Goal: Transaction & Acquisition: Purchase product/service

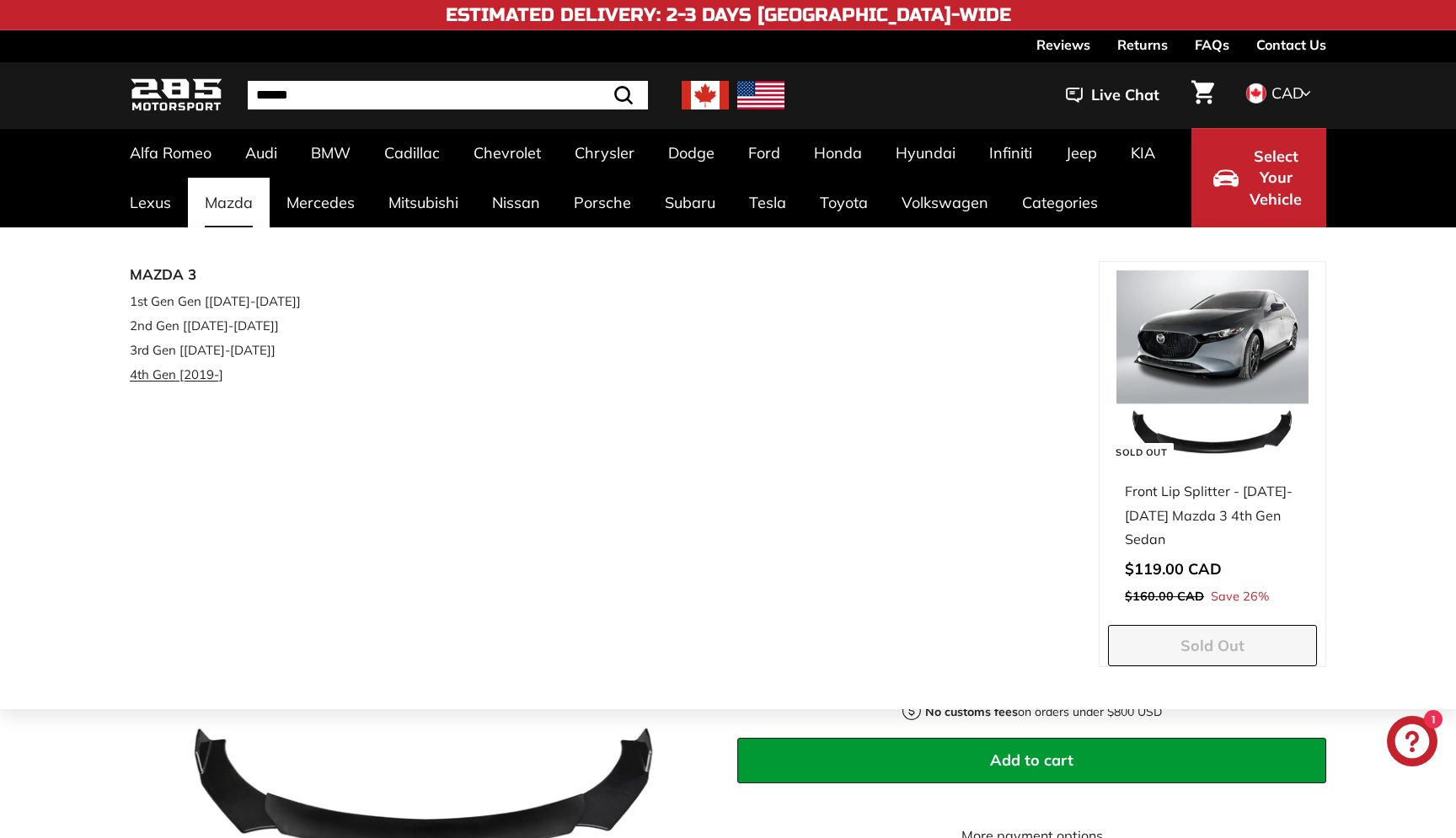
click at [189, 379] on link "4th Gen [2019-]" at bounding box center [229, 375] width 199 height 25
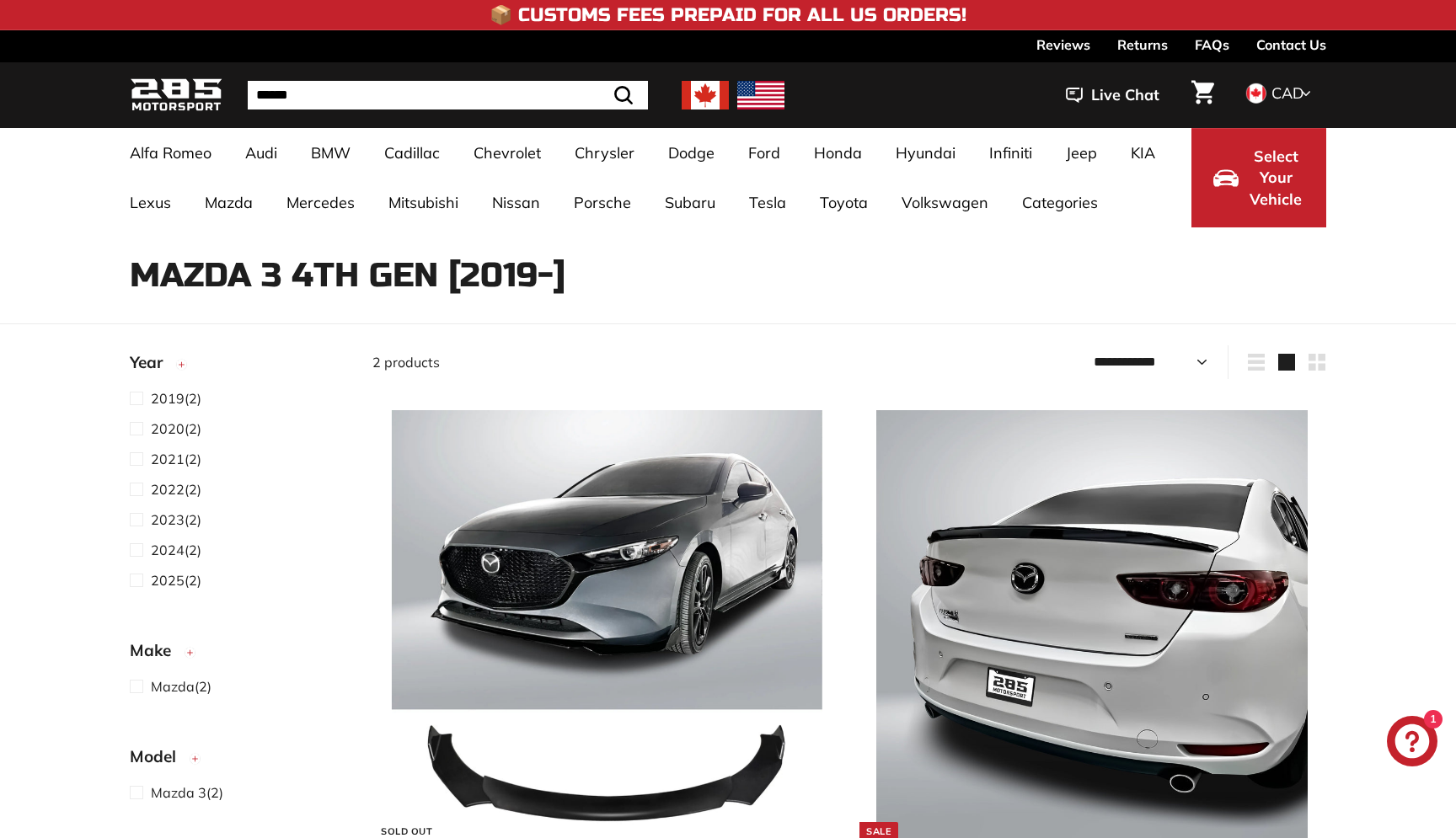
select select "**********"
click at [135, 581] on span at bounding box center [141, 580] width 21 height 20
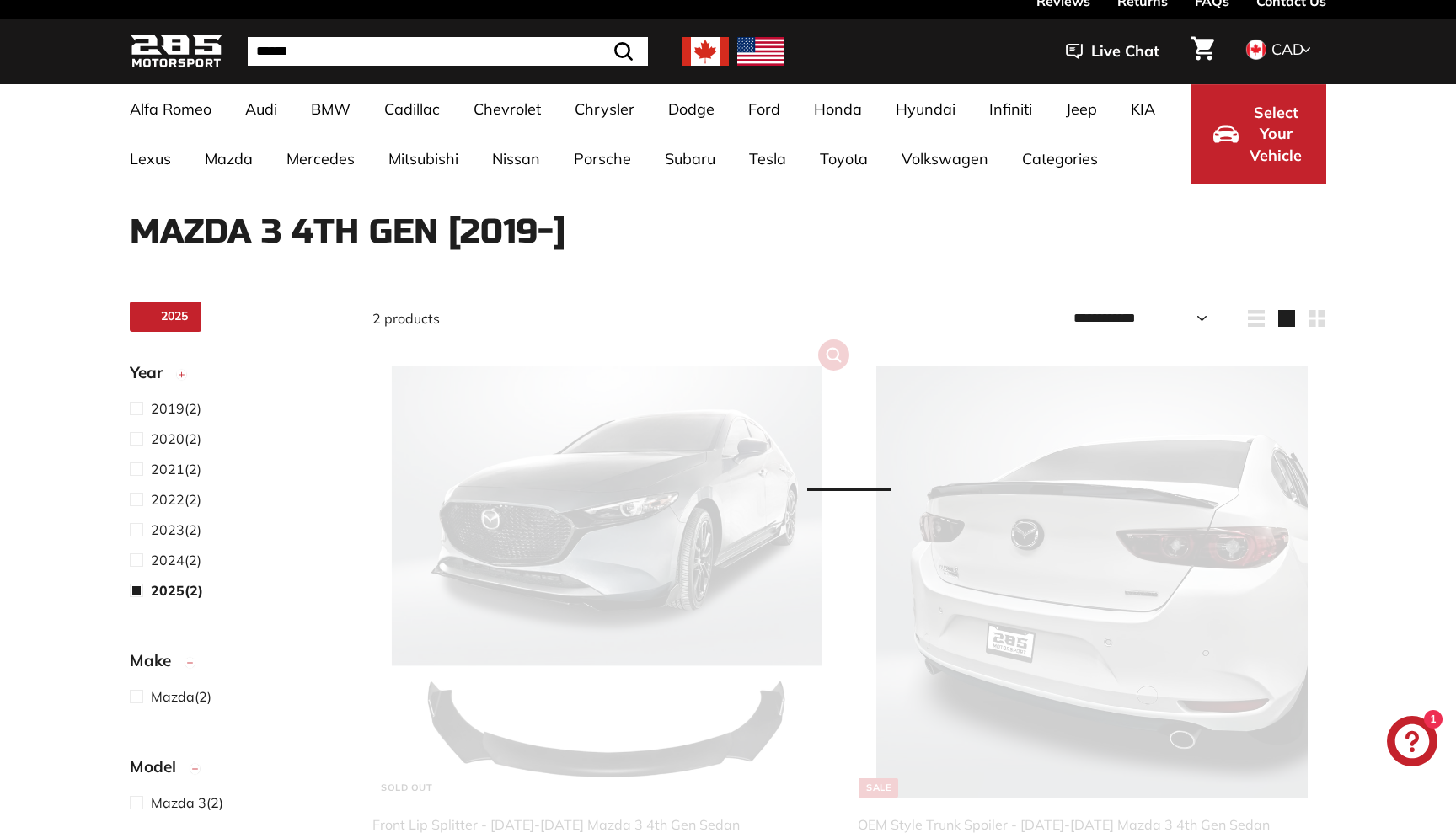
select select "**********"
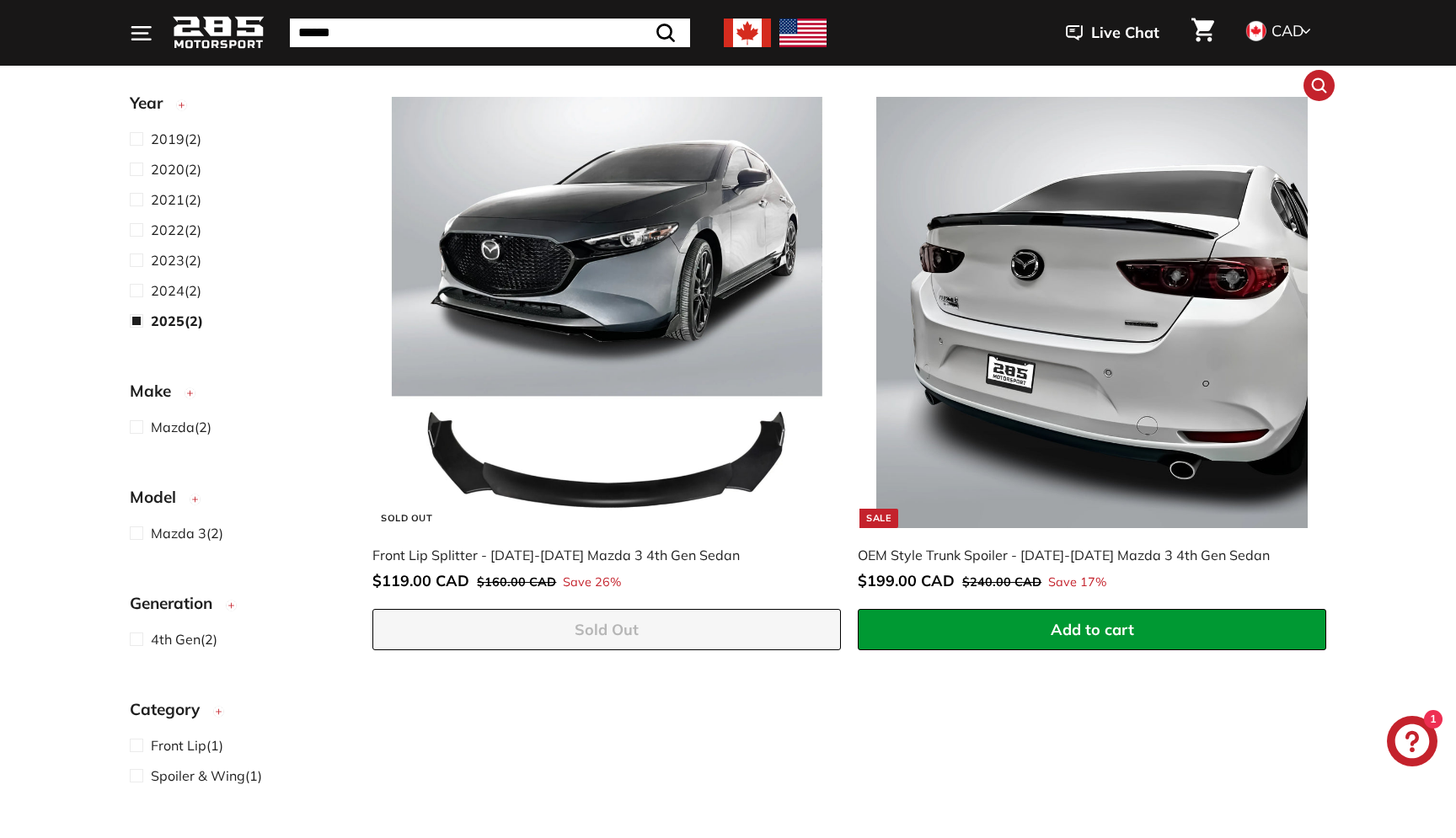
scroll to position [373, 0]
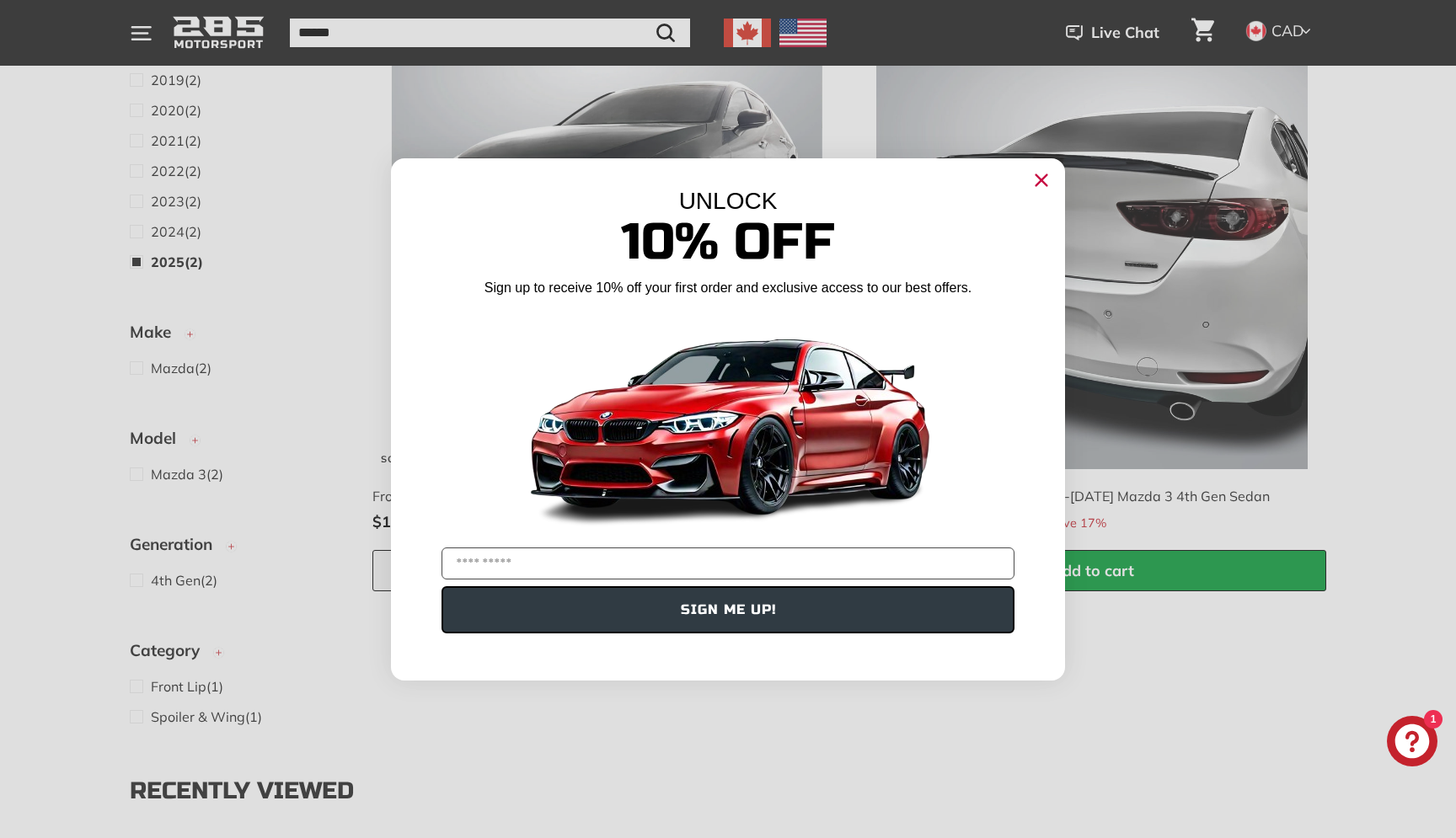
click at [1045, 182] on icon "Close dialog" at bounding box center [1041, 179] width 11 height 11
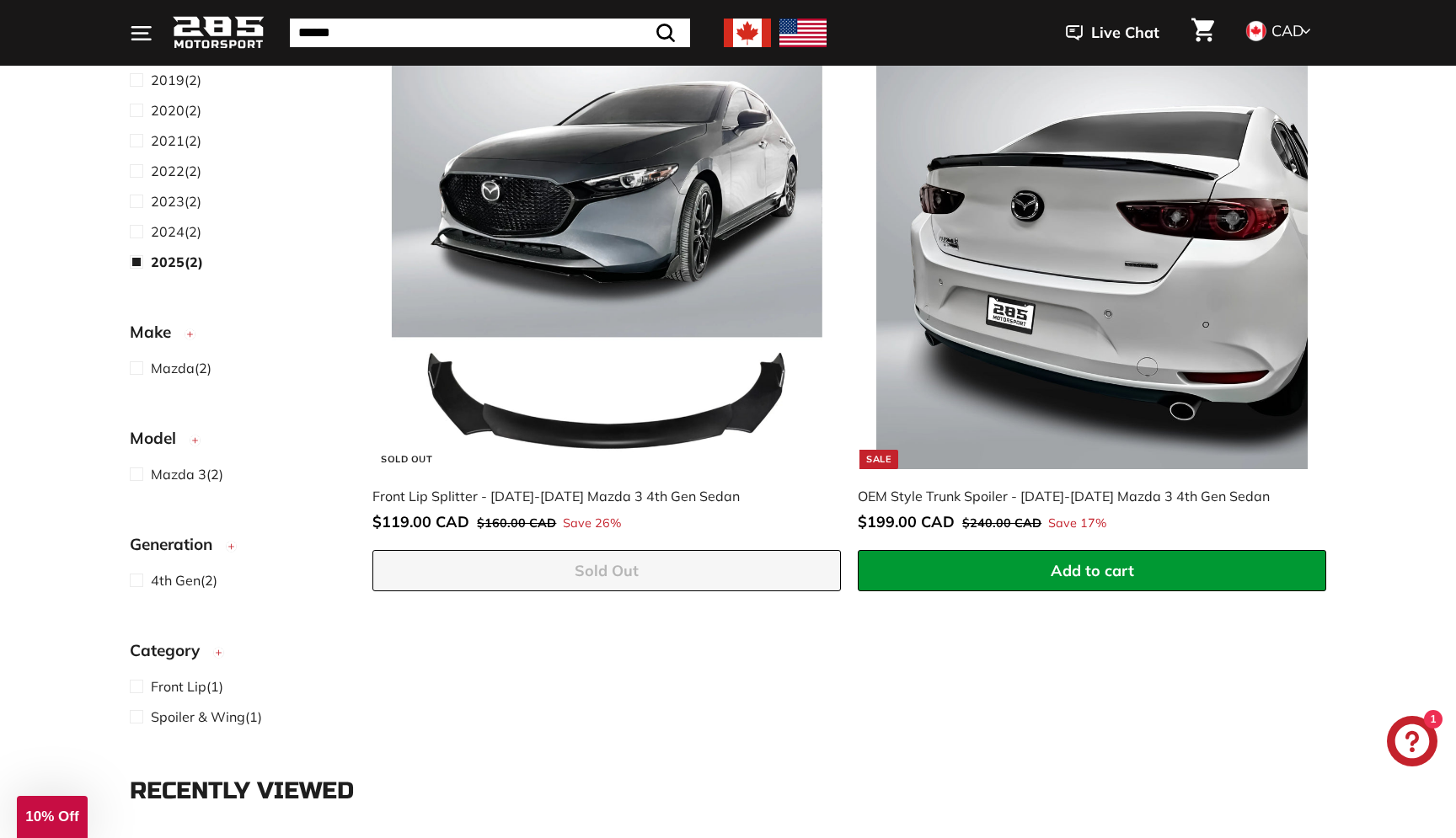
click at [608, 303] on img at bounding box center [607, 253] width 430 height 430
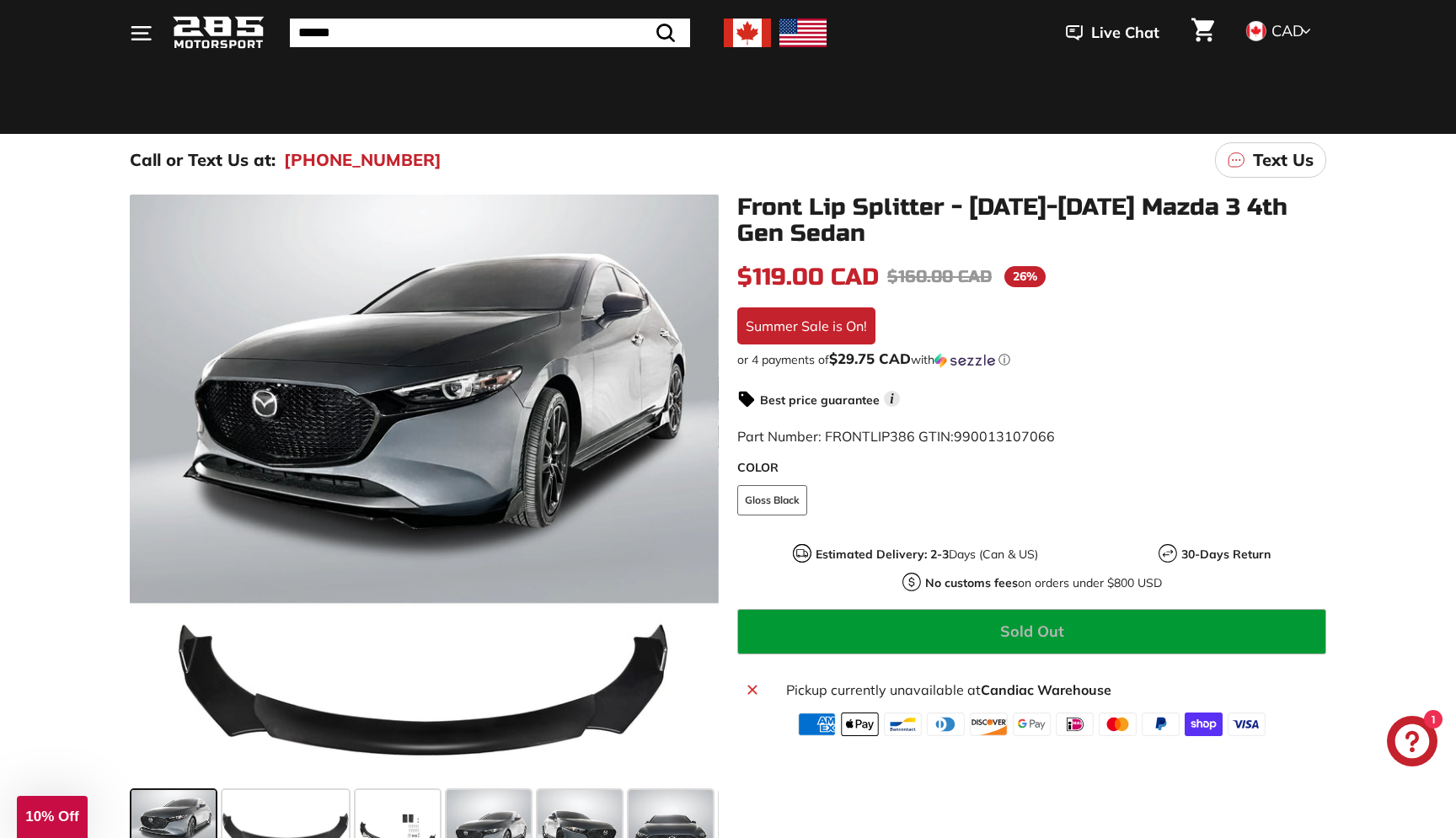
scroll to position [192, 0]
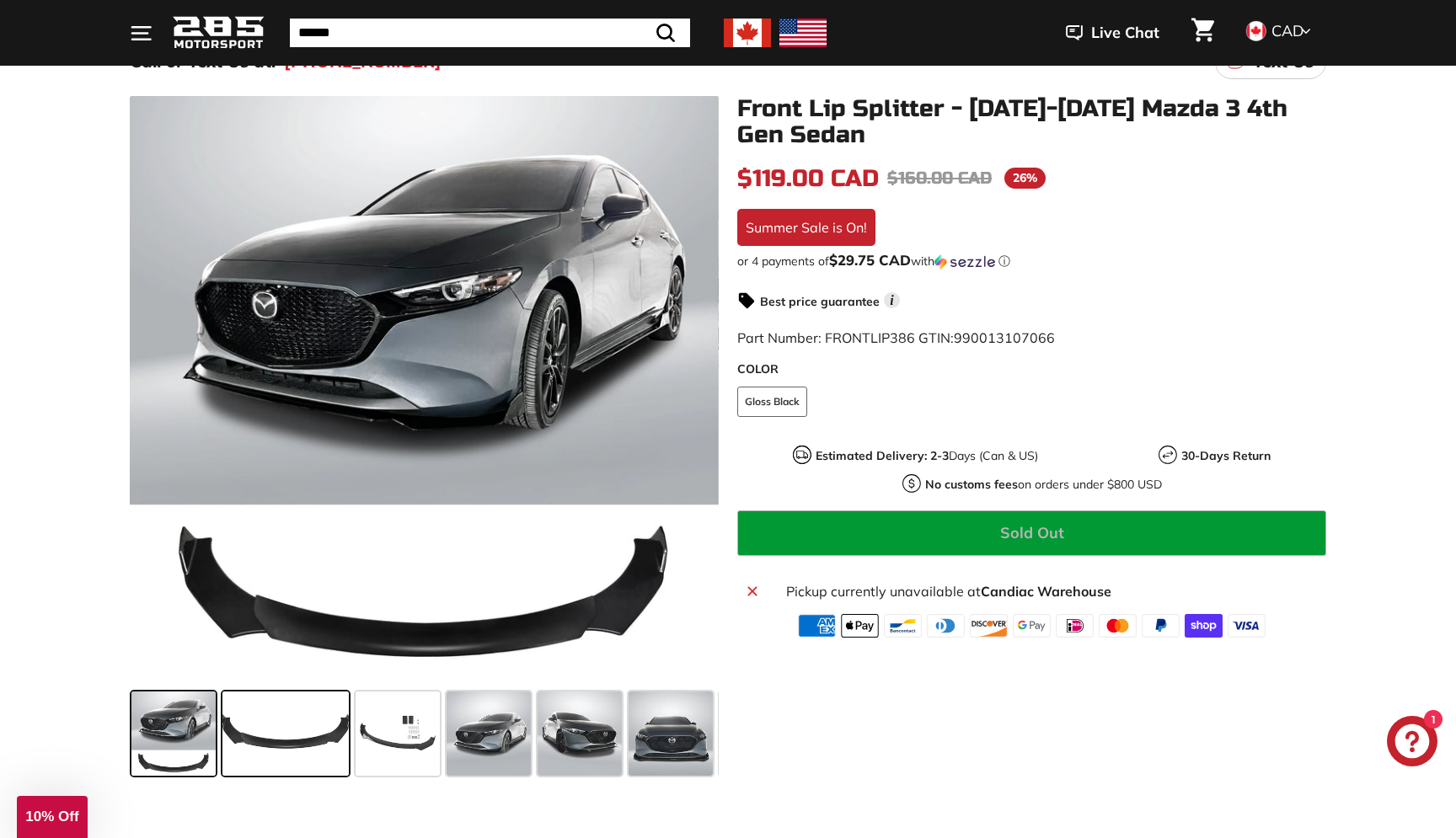
click at [325, 750] on span at bounding box center [286, 734] width 126 height 84
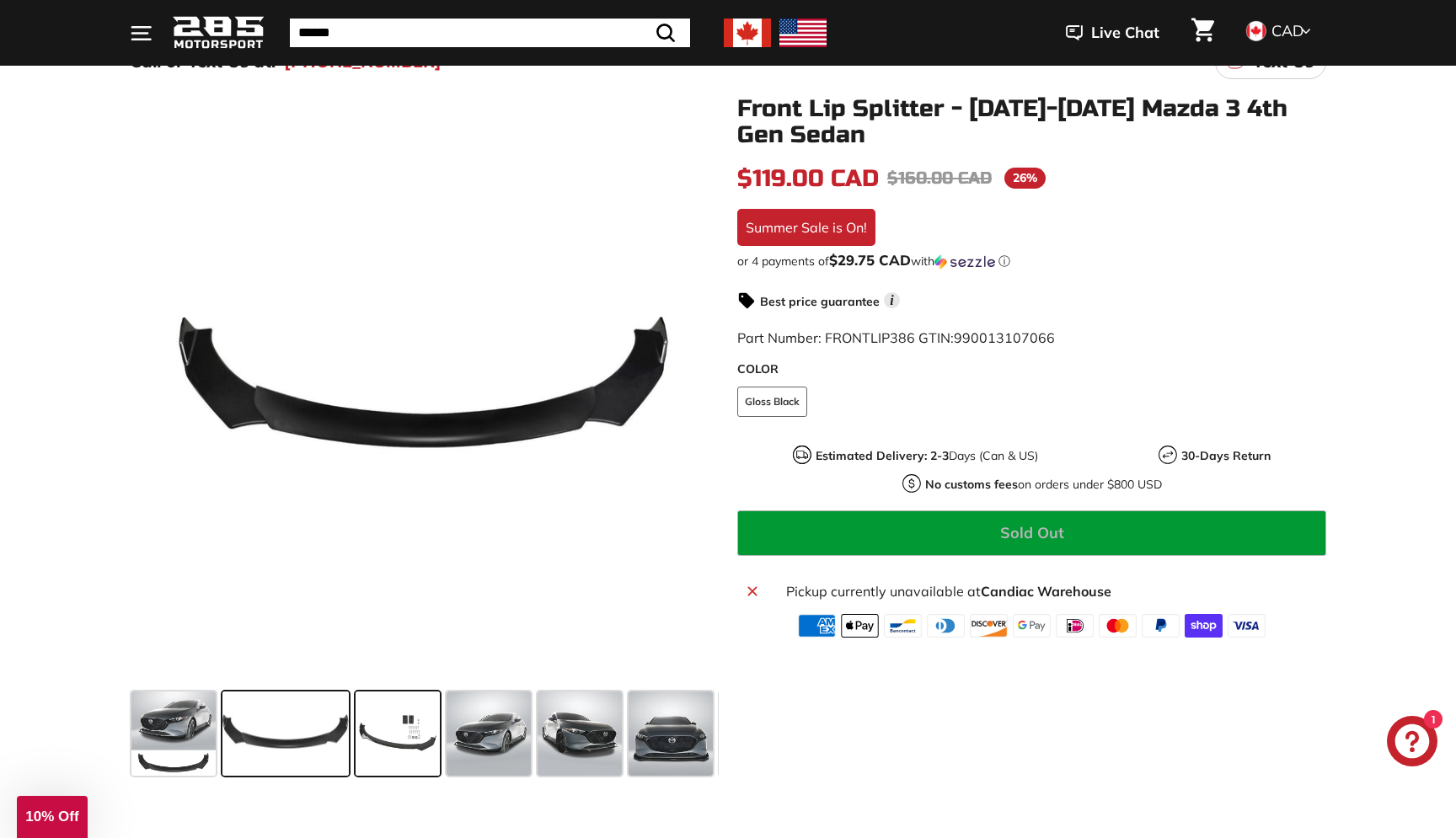
drag, startPoint x: 398, startPoint y: 743, endPoint x: 523, endPoint y: 748, distance: 125.1
click at [399, 743] on span at bounding box center [398, 734] width 84 height 84
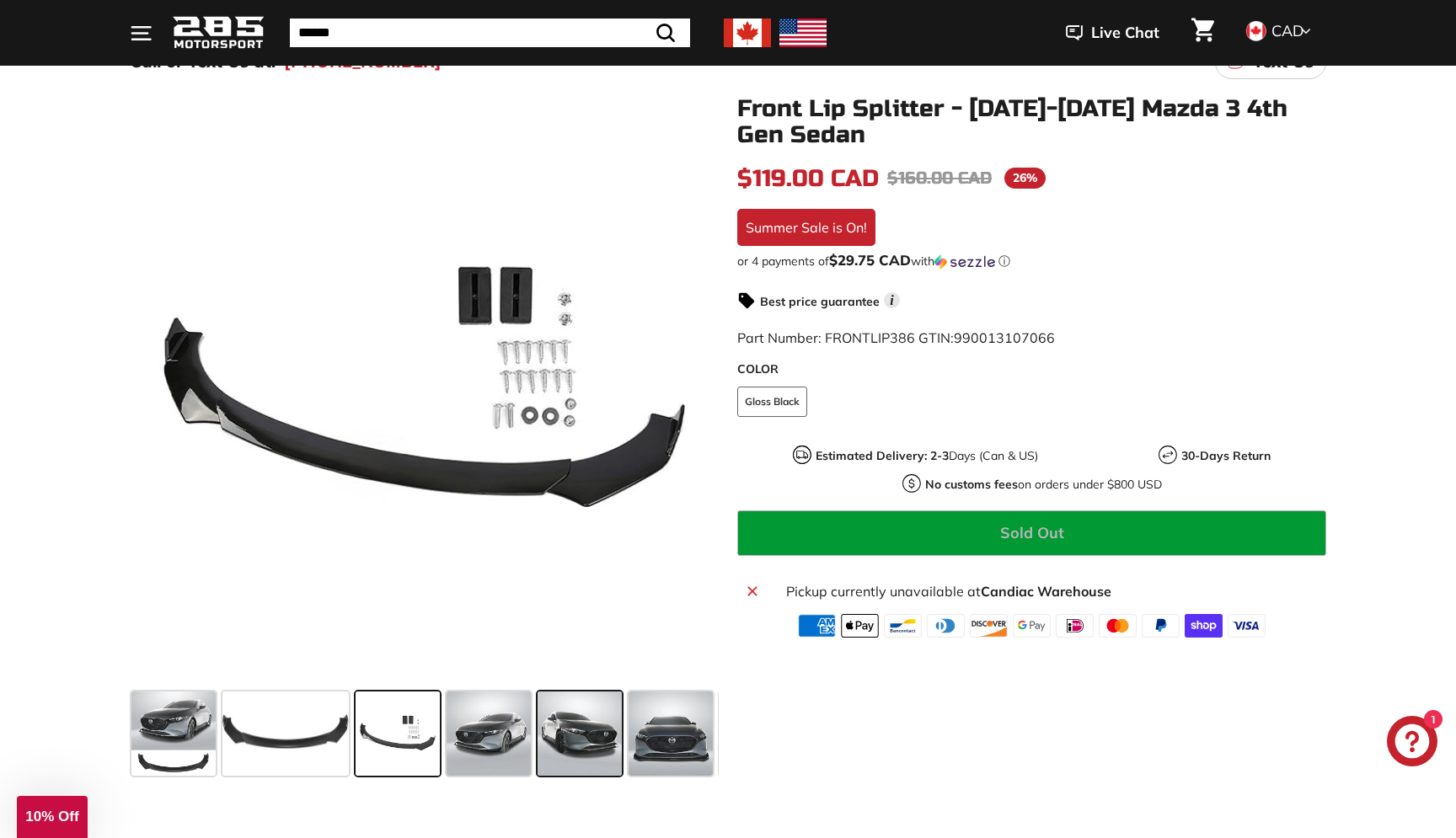
click at [536, 746] on div at bounding box center [579, 733] width 91 height 91
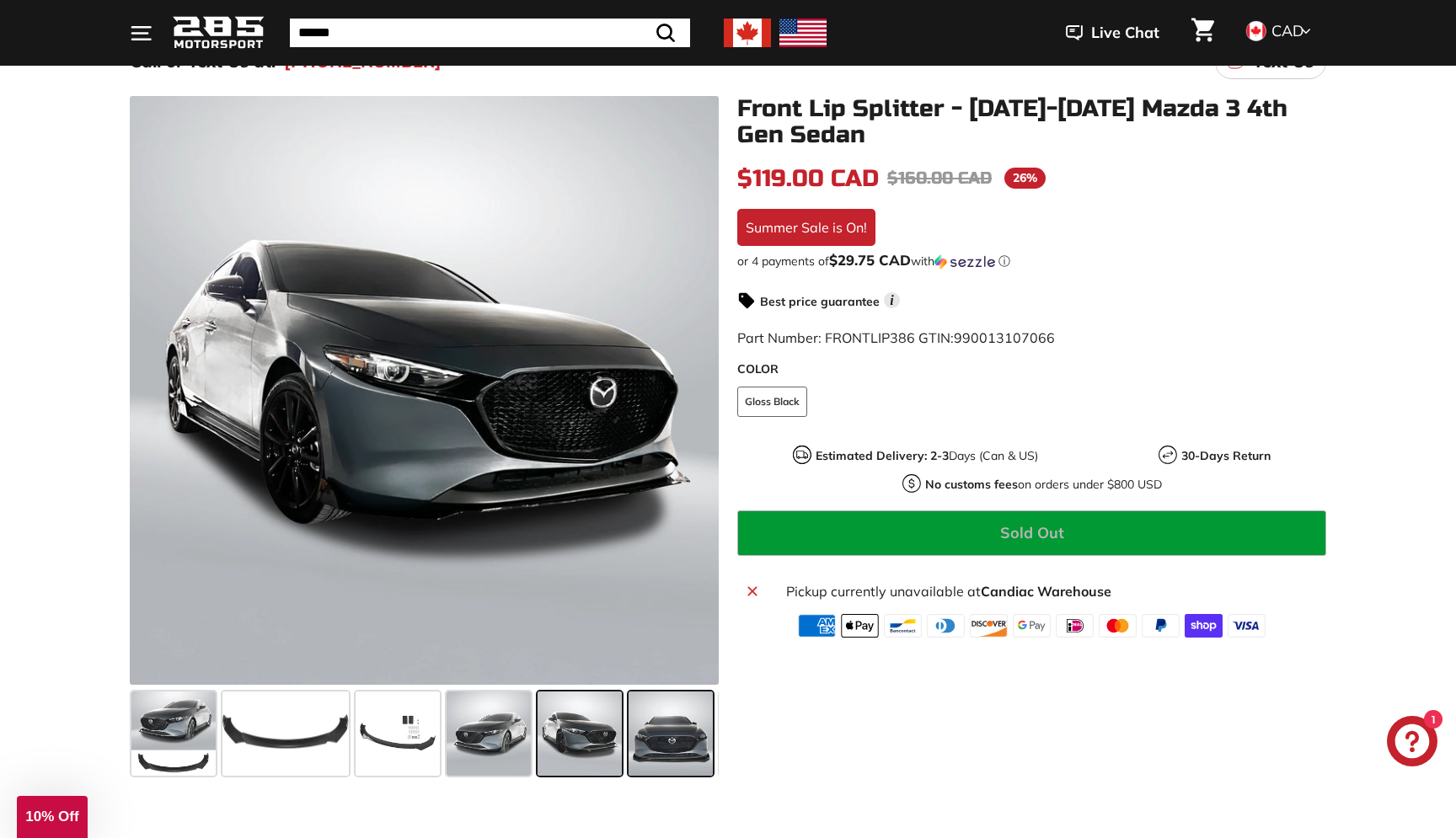
click at [677, 732] on span at bounding box center [671, 734] width 84 height 84
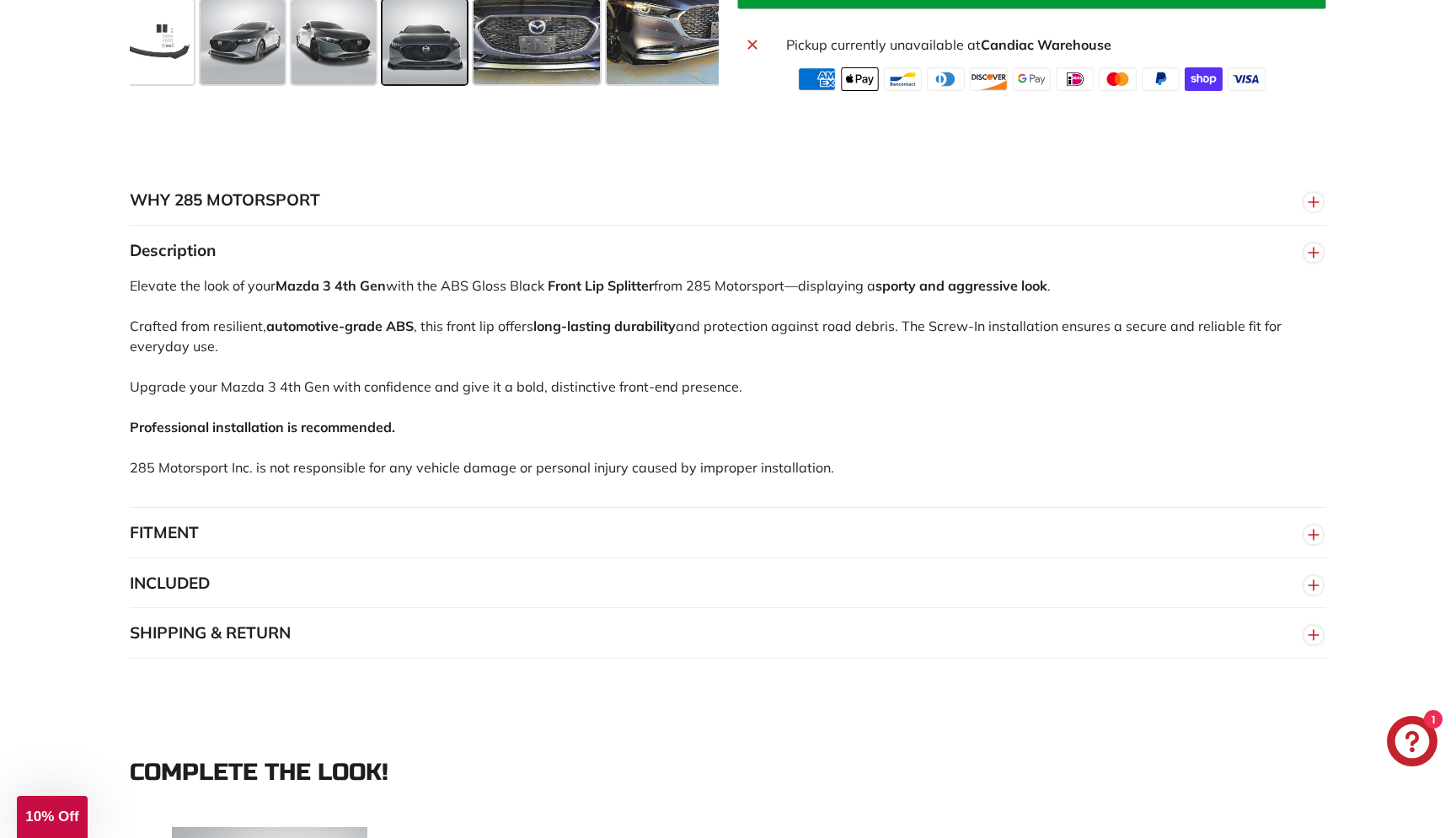
scroll to position [935, 0]
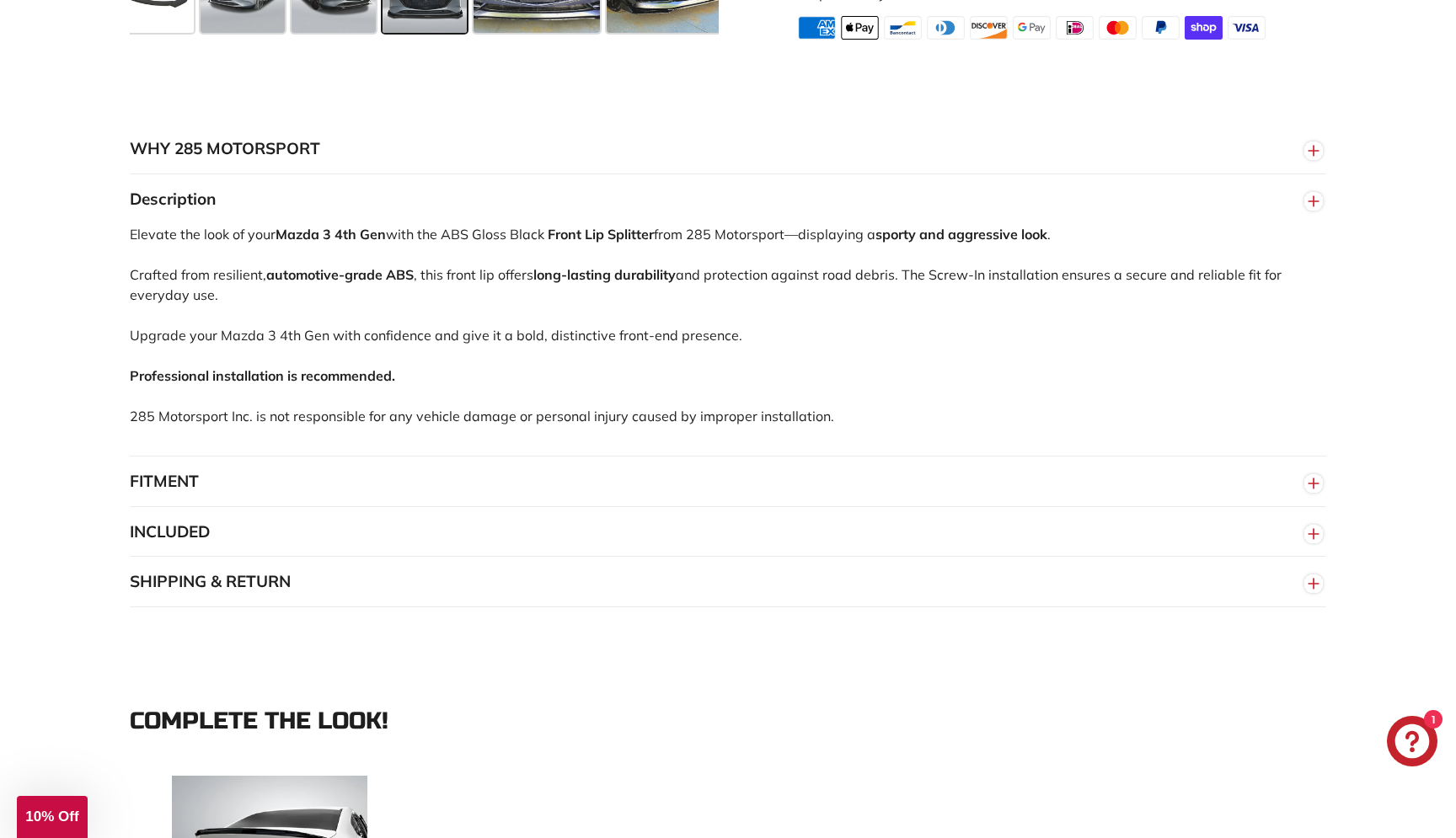
click at [1319, 479] on circle "button" at bounding box center [1314, 483] width 18 height 18
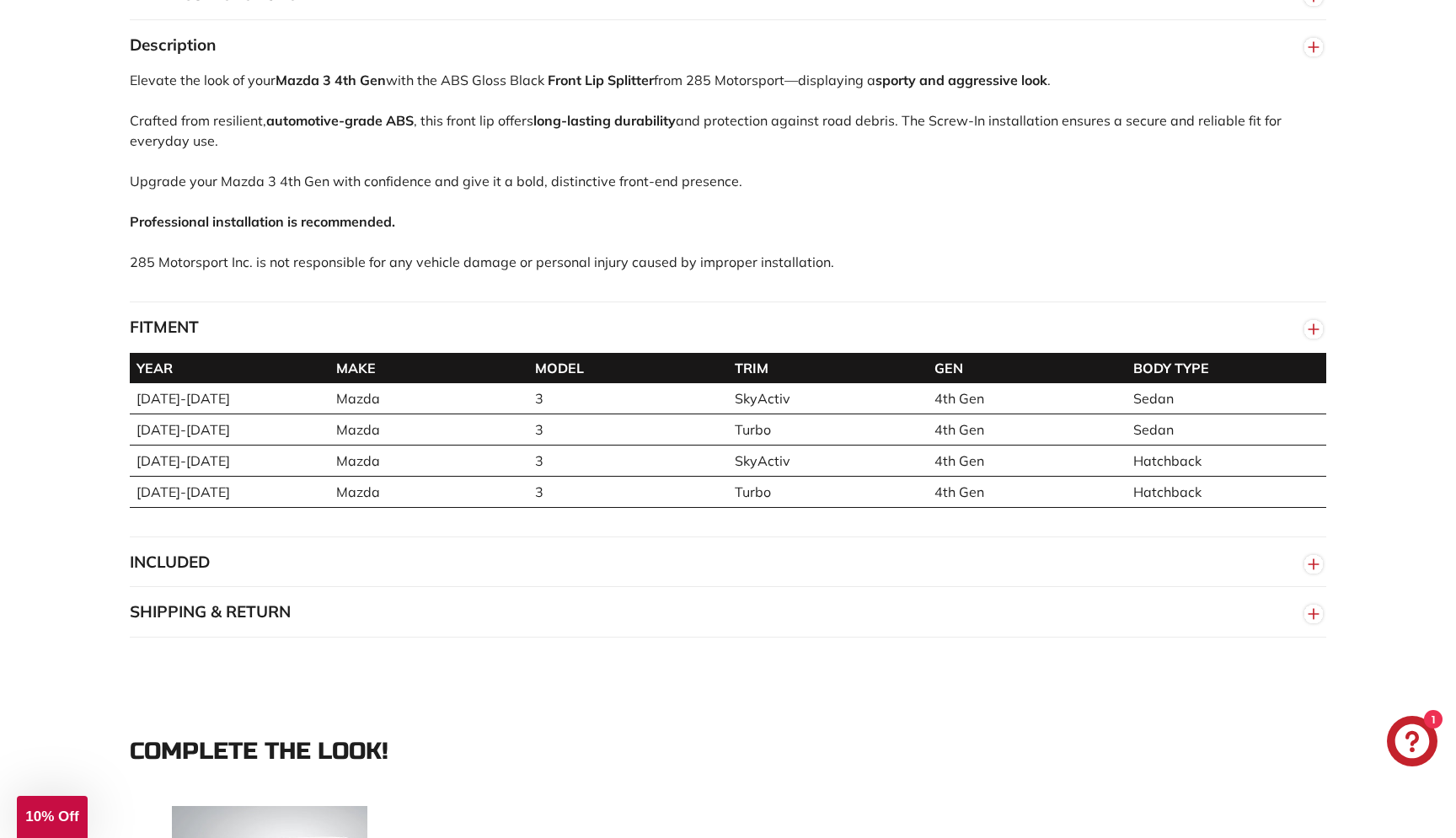
scroll to position [1236, 0]
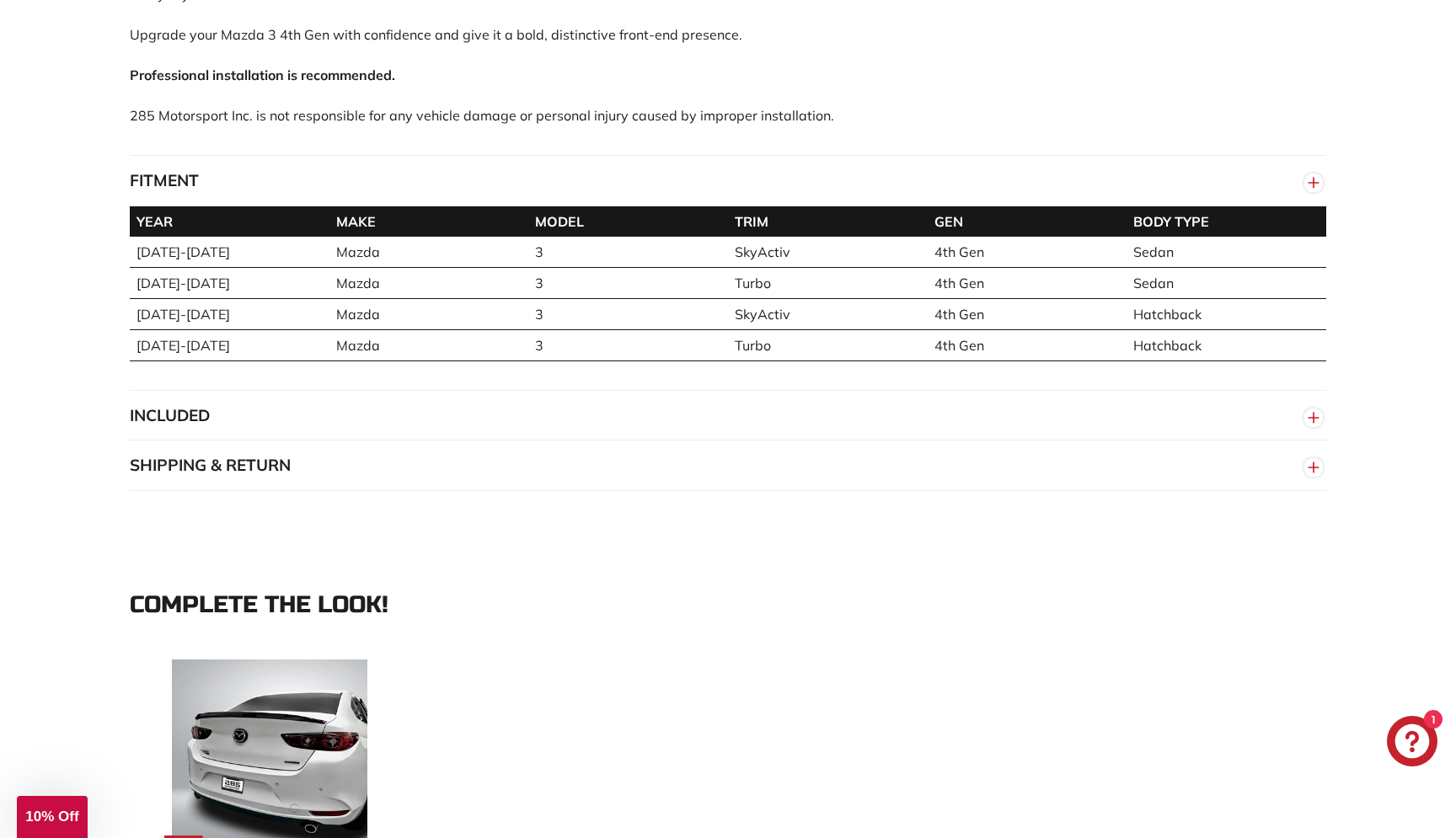
click at [1314, 422] on line "button" at bounding box center [1314, 418] width 0 height 11
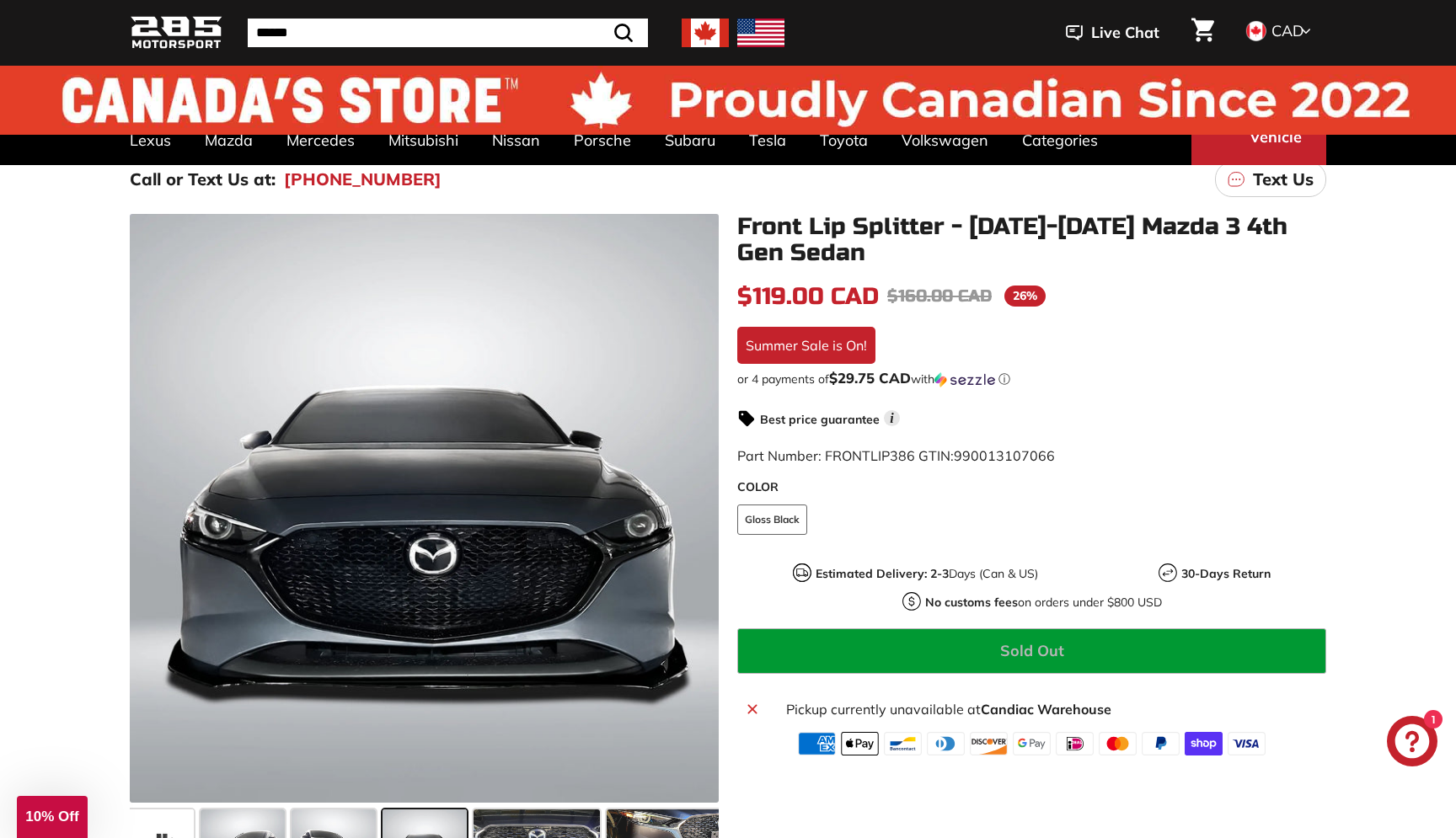
scroll to position [0, 0]
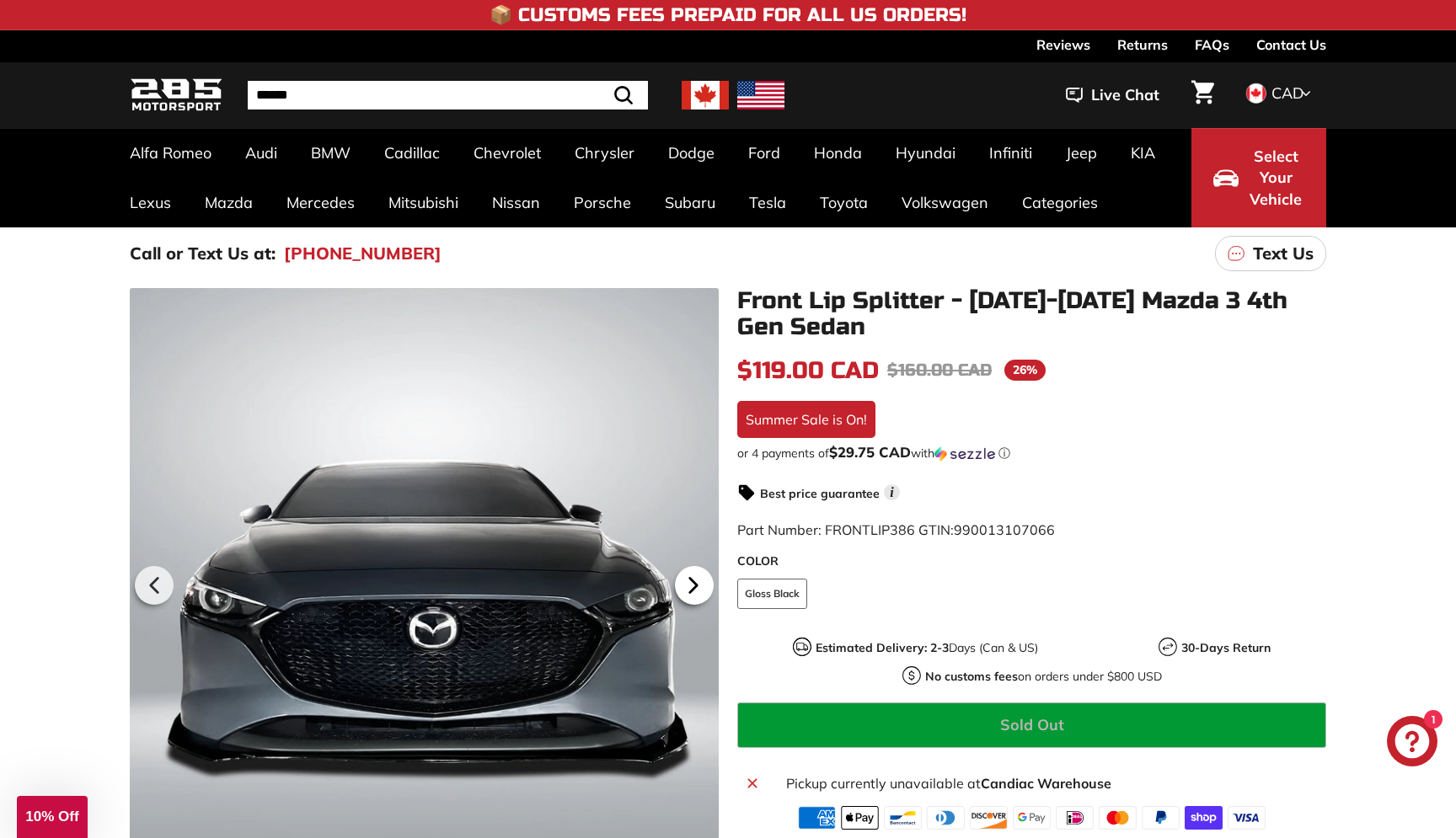
click at [694, 576] on icon at bounding box center [693, 585] width 39 height 39
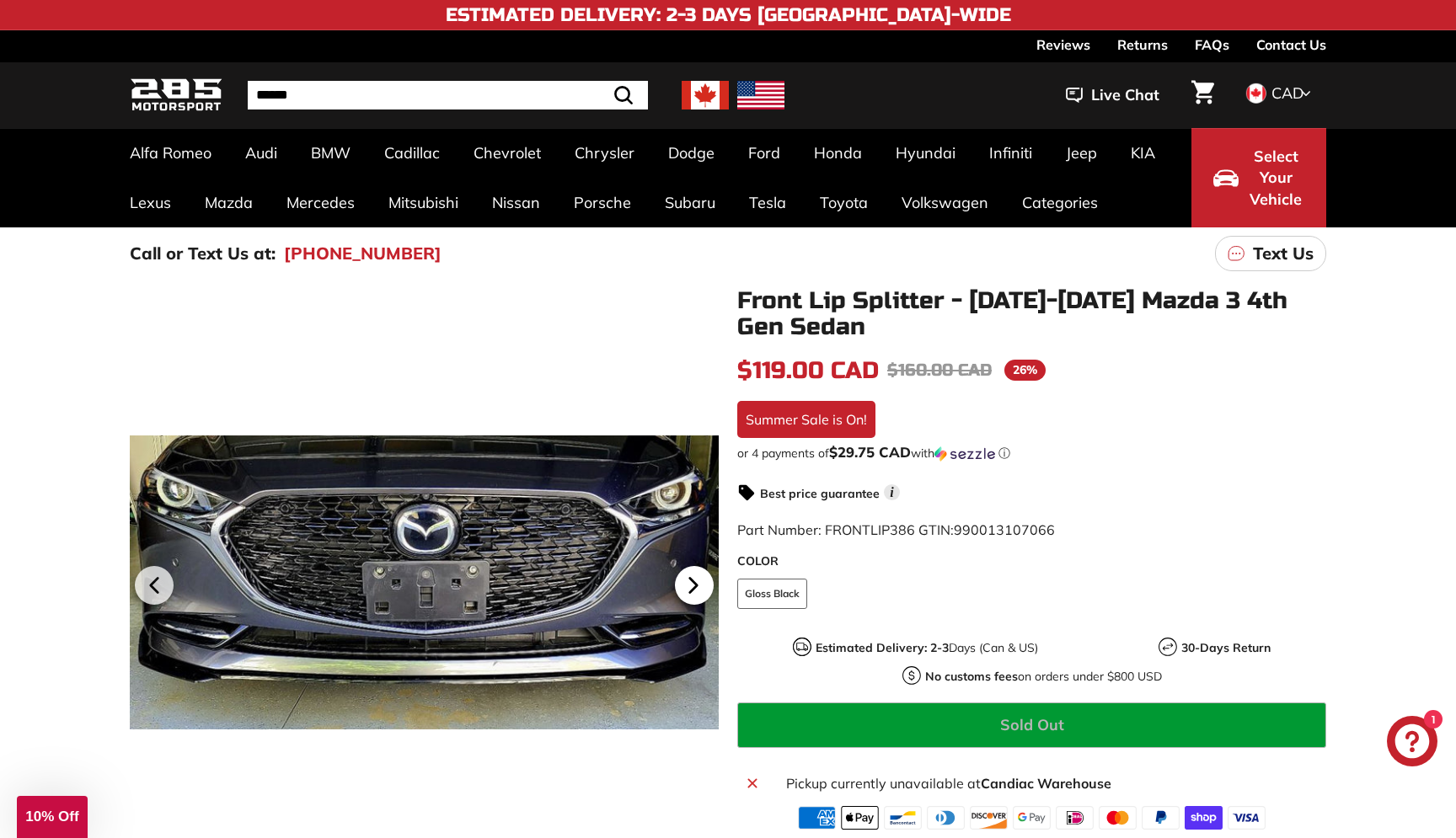
click at [692, 581] on icon at bounding box center [693, 585] width 7 height 14
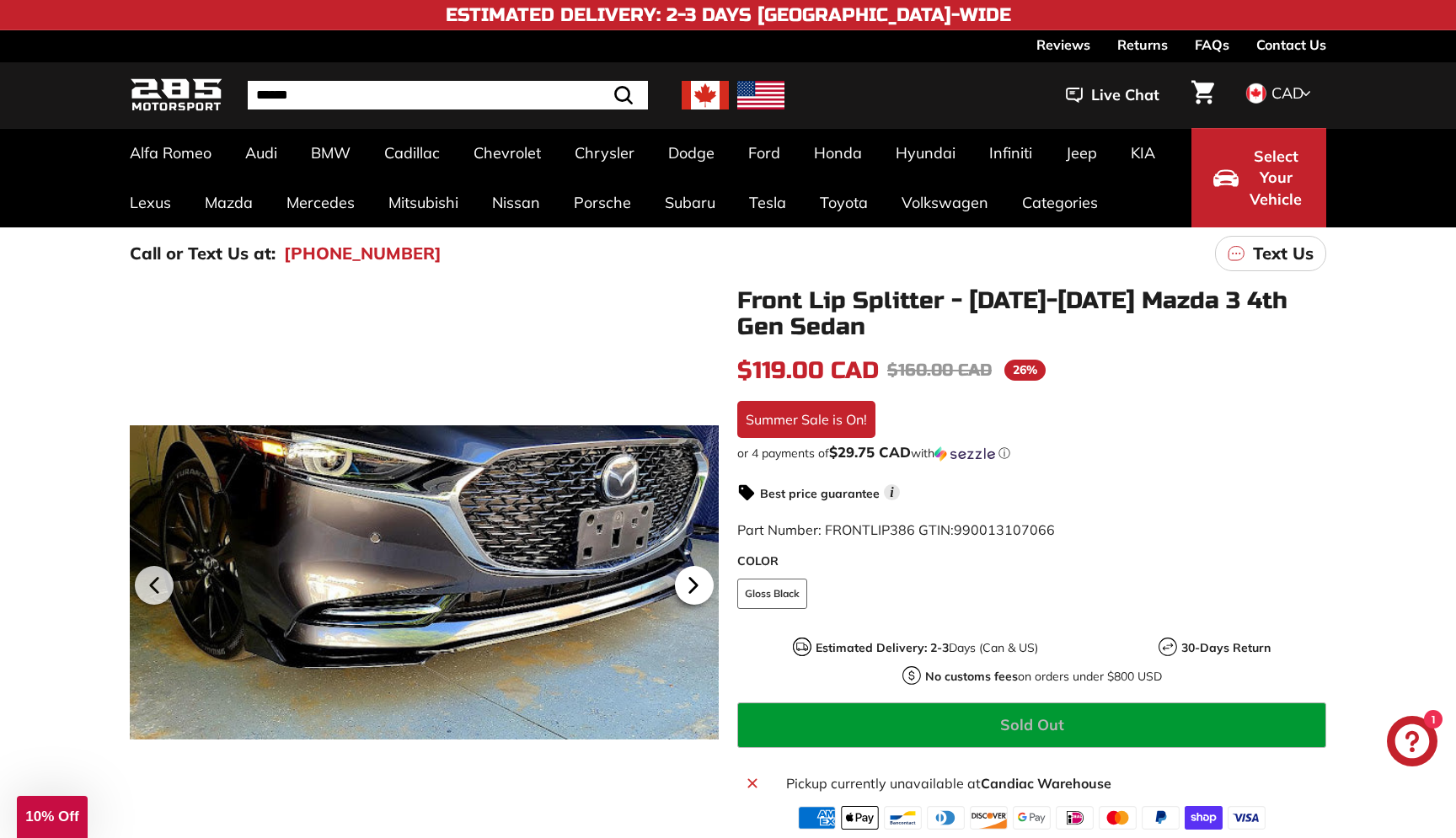
scroll to position [0, 413]
click at [692, 581] on icon at bounding box center [693, 585] width 7 height 14
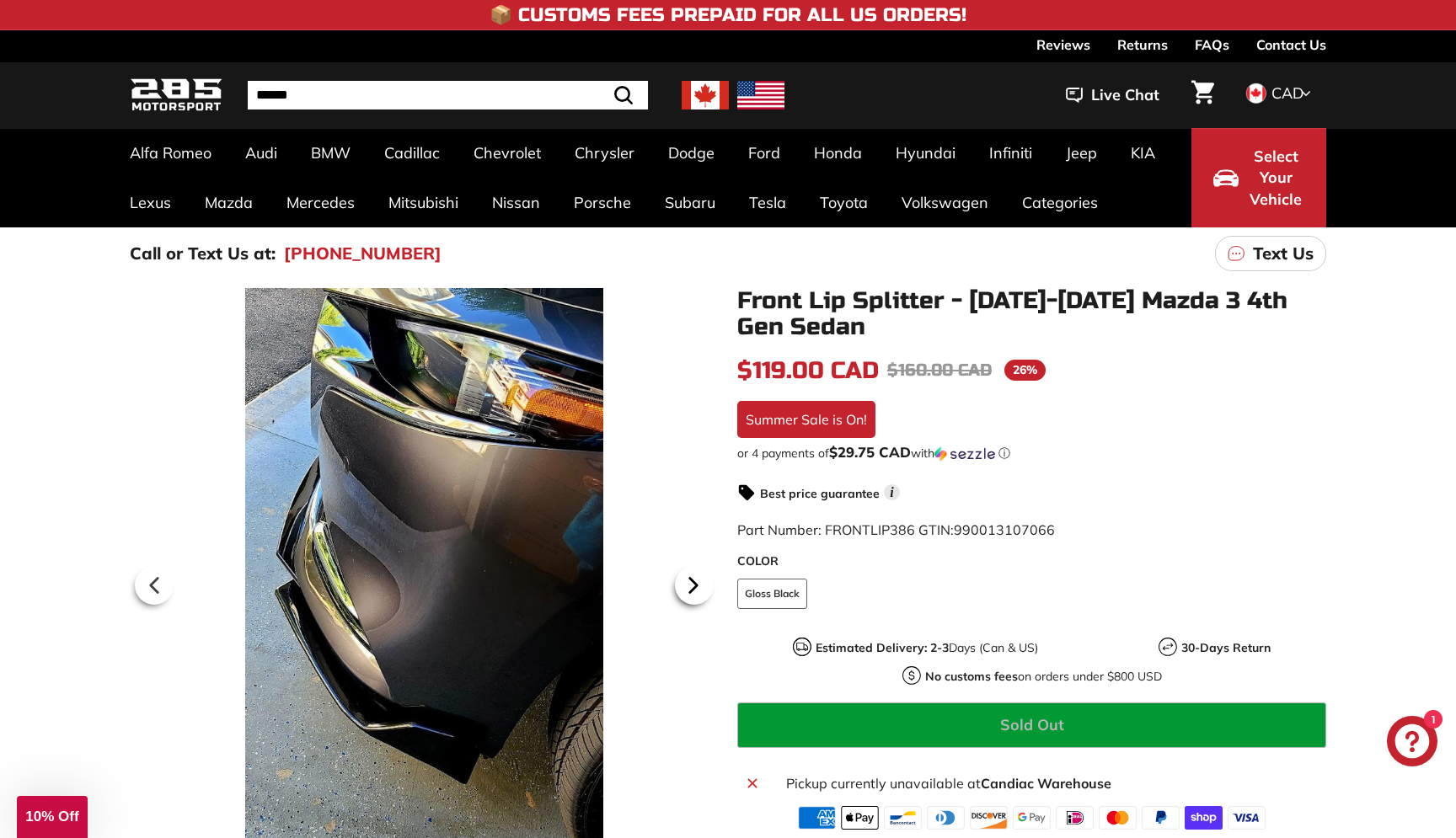
click at [692, 581] on icon at bounding box center [693, 585] width 7 height 14
